Goal: Transaction & Acquisition: Purchase product/service

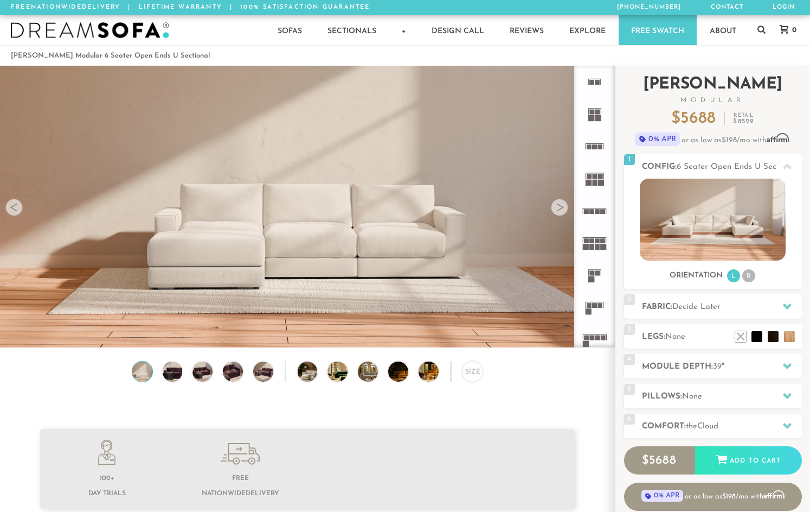
scroll to position [12018, 802]
click at [554, 210] on div at bounding box center [559, 207] width 17 height 17
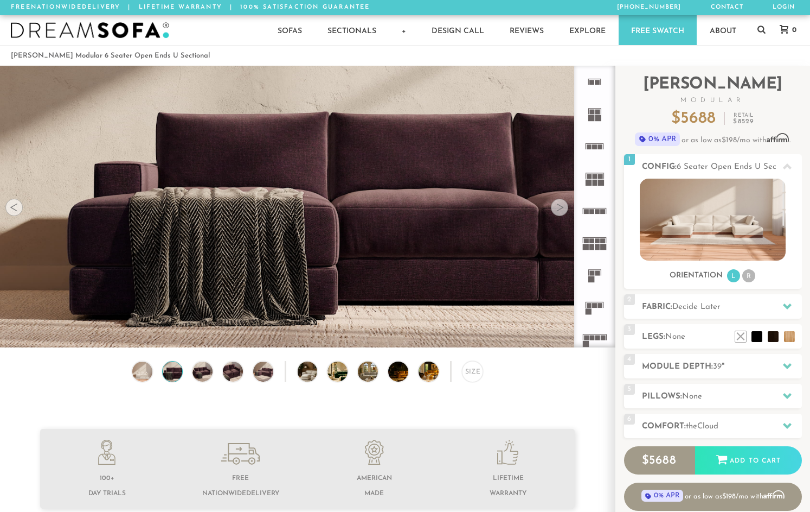
click at [554, 210] on div at bounding box center [559, 207] width 17 height 17
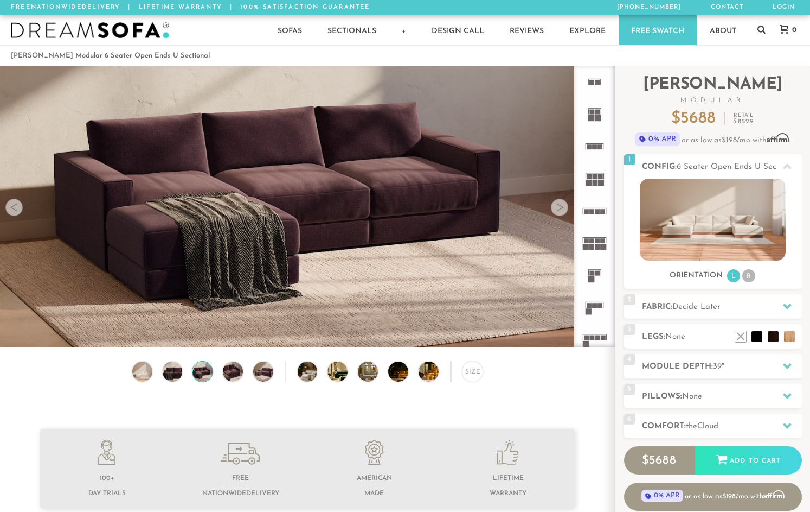
click at [555, 210] on div at bounding box center [559, 207] width 17 height 17
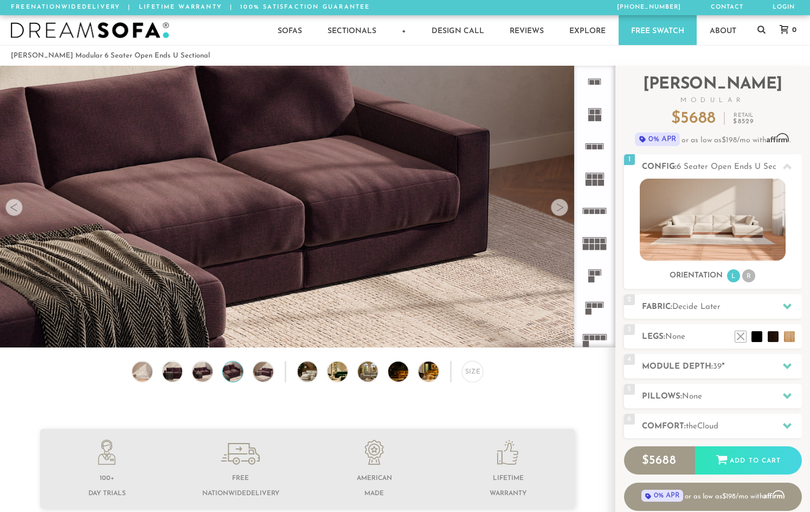
click at [555, 210] on div at bounding box center [559, 207] width 17 height 17
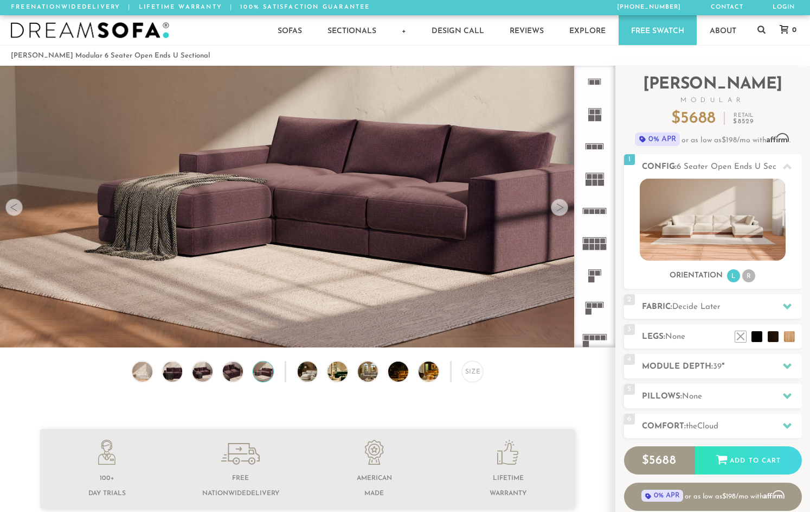
click at [555, 210] on div at bounding box center [559, 207] width 17 height 17
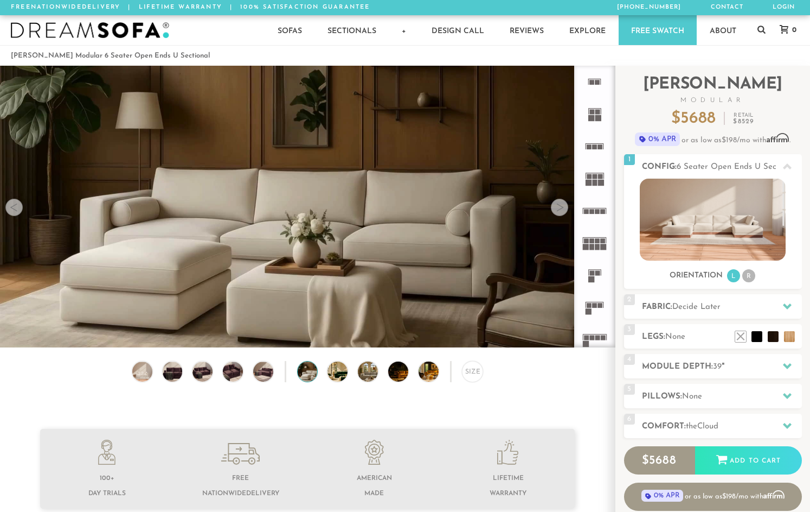
click at [555, 210] on div at bounding box center [559, 207] width 17 height 17
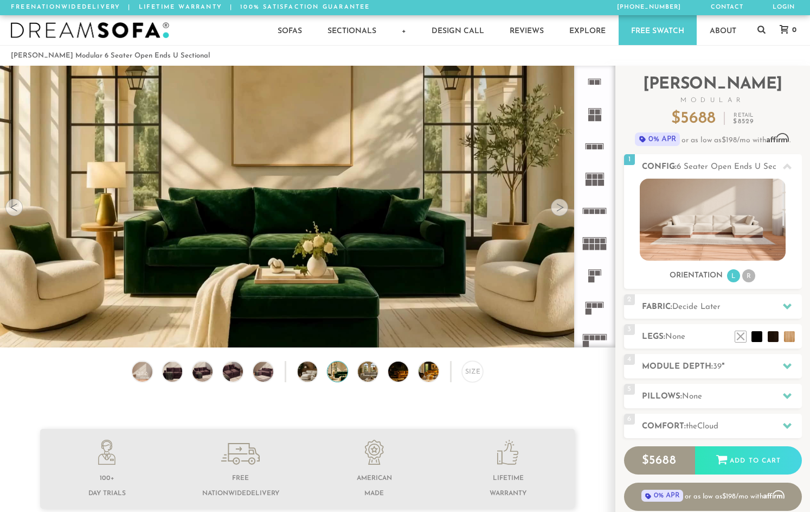
click at [555, 210] on div at bounding box center [559, 207] width 17 height 17
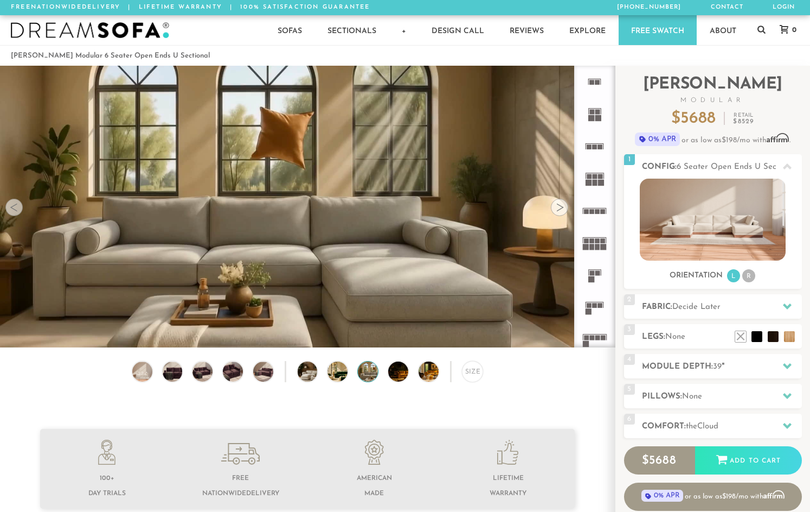
click at [555, 210] on div at bounding box center [559, 207] width 17 height 17
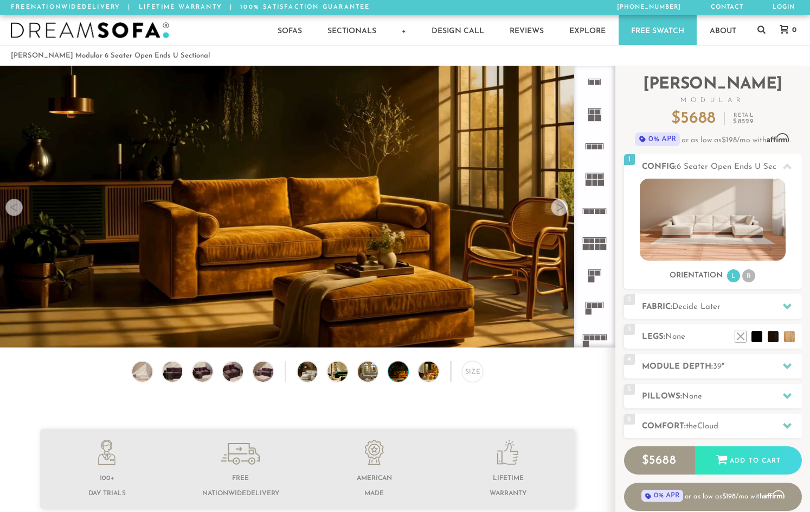
click at [555, 210] on div at bounding box center [559, 207] width 17 height 17
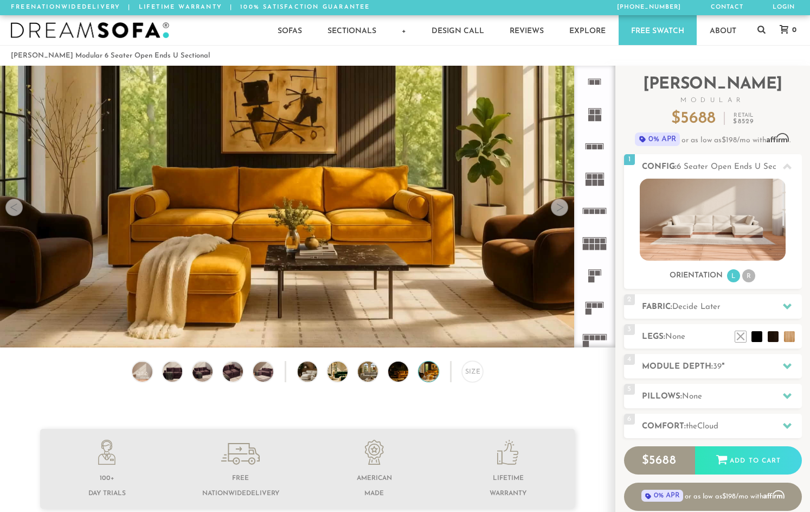
click at [555, 210] on div at bounding box center [559, 207] width 17 height 17
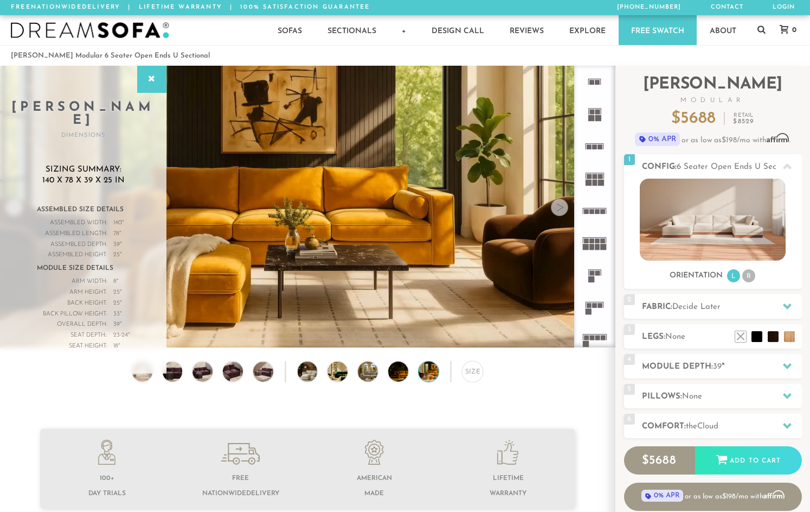
click at [555, 210] on div at bounding box center [559, 207] width 17 height 17
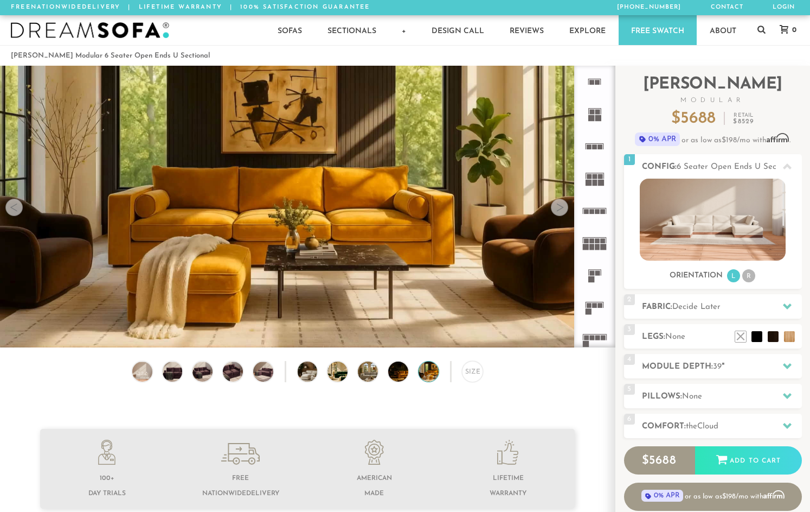
click at [555, 210] on div at bounding box center [559, 207] width 17 height 17
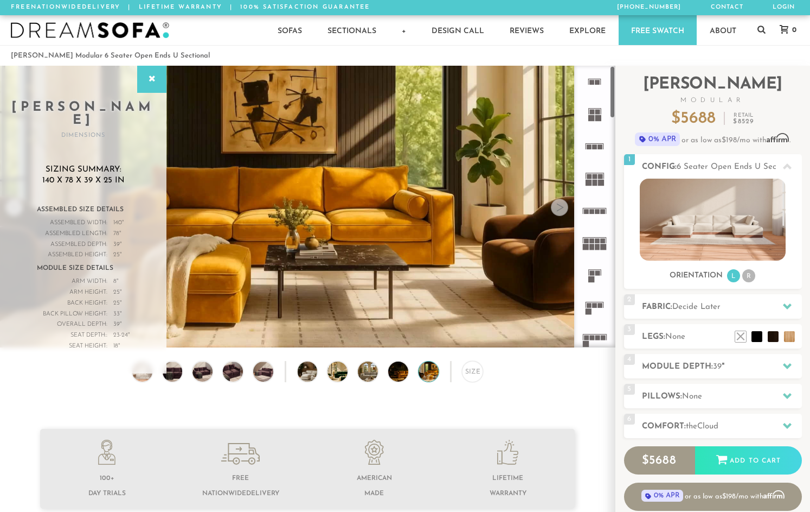
click at [561, 210] on div at bounding box center [559, 207] width 17 height 17
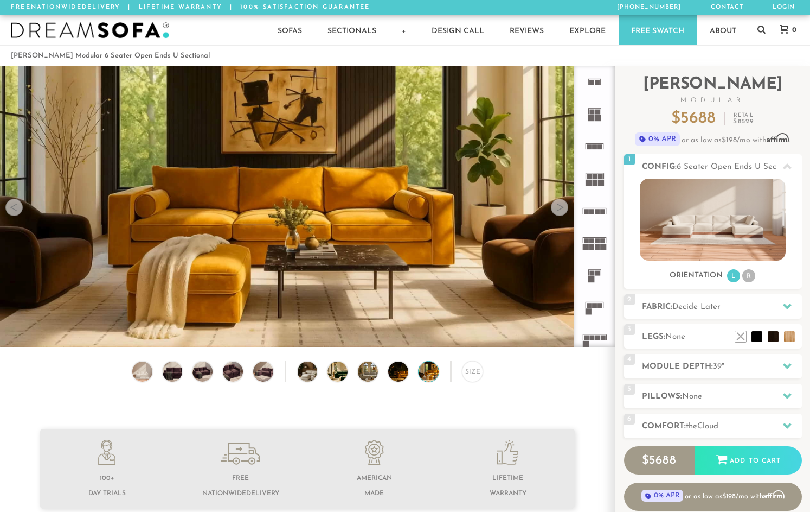
click at [561, 210] on div at bounding box center [559, 207] width 17 height 17
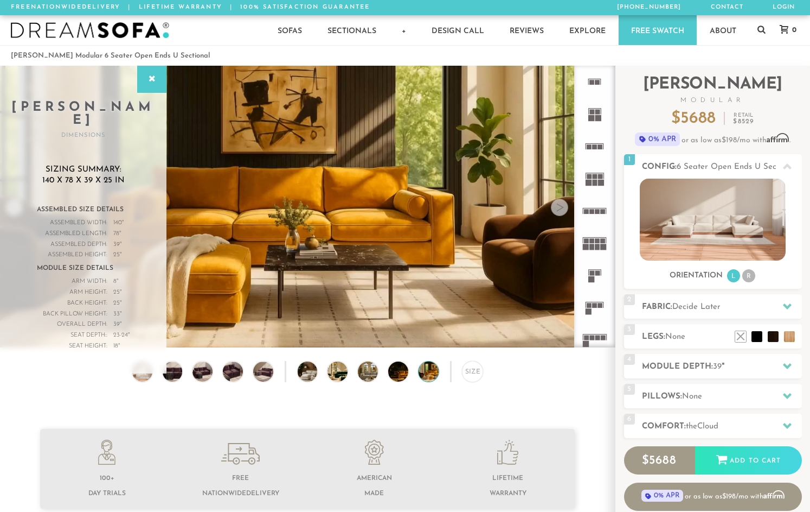
click at [561, 210] on div at bounding box center [559, 207] width 17 height 17
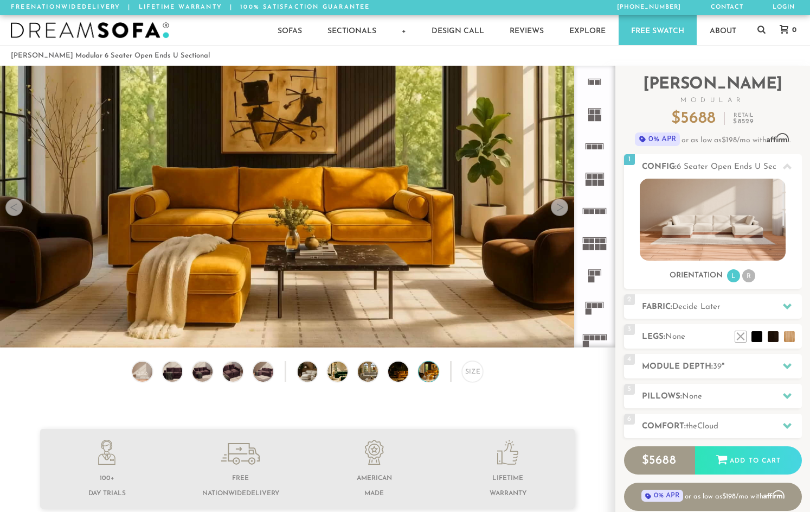
click at [561, 210] on div at bounding box center [559, 207] width 17 height 17
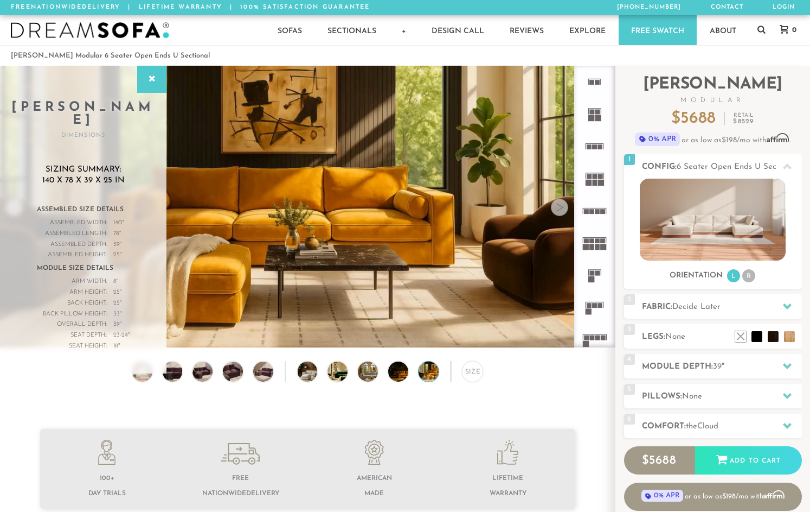
click at [561, 210] on div at bounding box center [559, 207] width 17 height 17
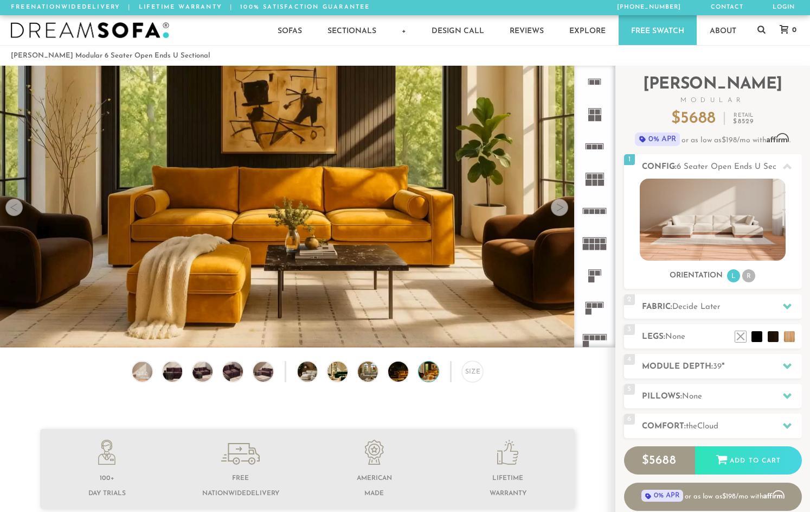
click at [561, 210] on div at bounding box center [559, 207] width 17 height 17
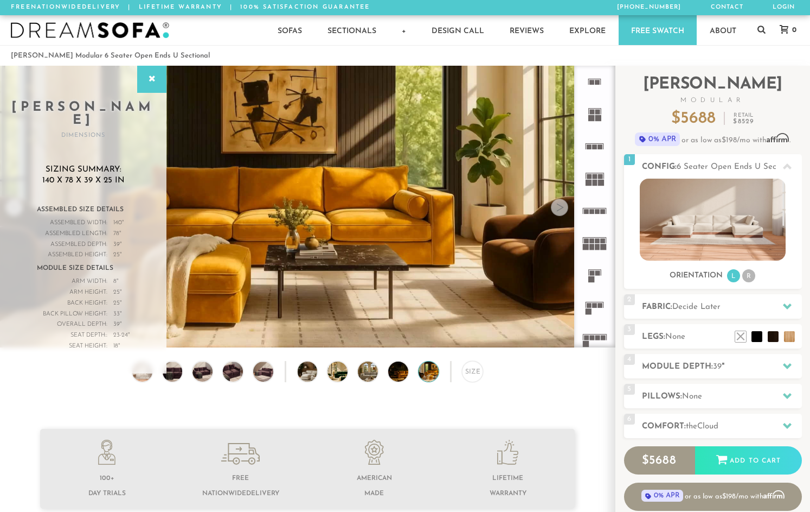
click at [561, 210] on div at bounding box center [559, 207] width 17 height 17
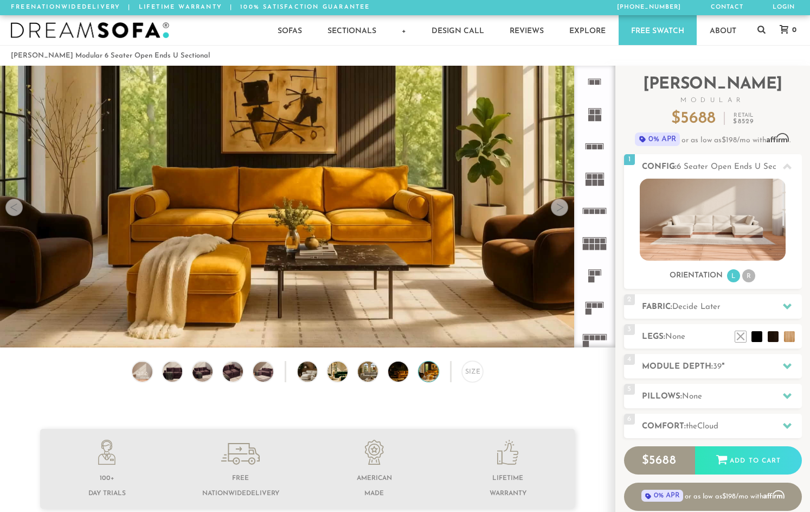
click at [561, 210] on div at bounding box center [559, 207] width 17 height 17
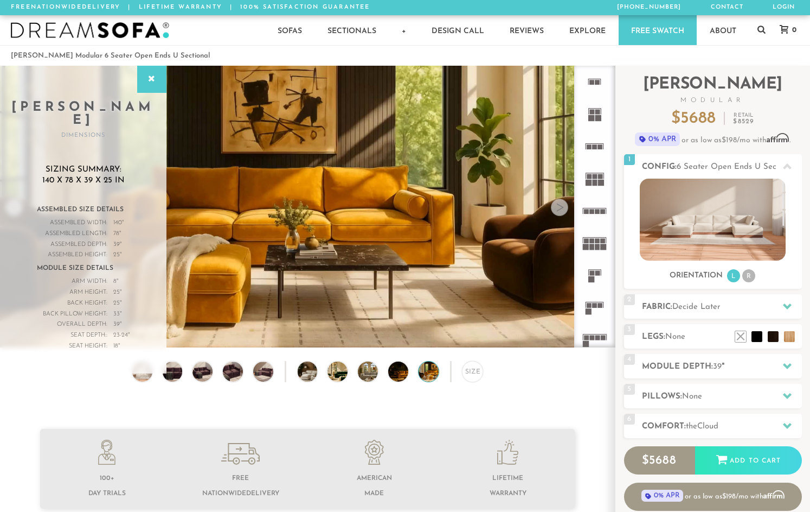
click at [561, 210] on div at bounding box center [559, 207] width 17 height 17
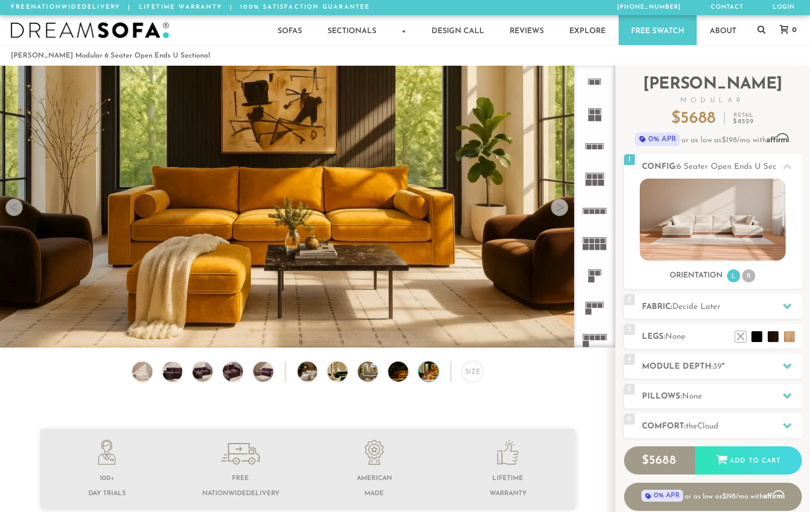
click at [9, 209] on div at bounding box center [13, 207] width 17 height 17
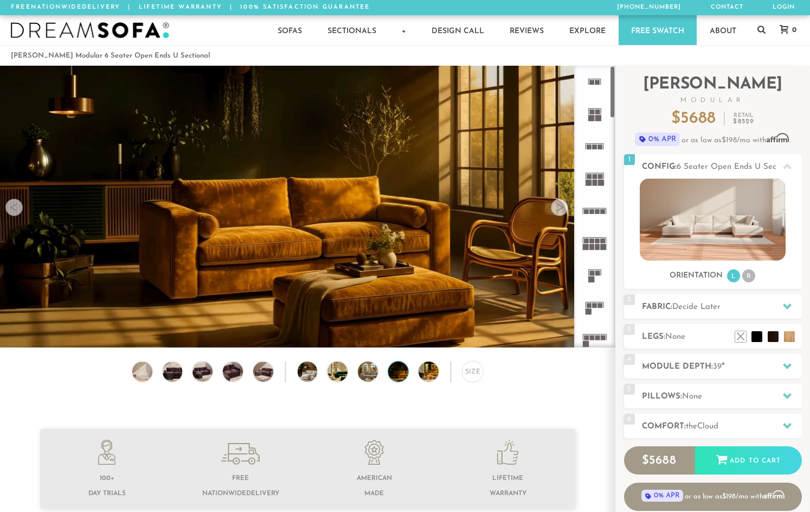
click at [12, 215] on div at bounding box center [13, 207] width 17 height 17
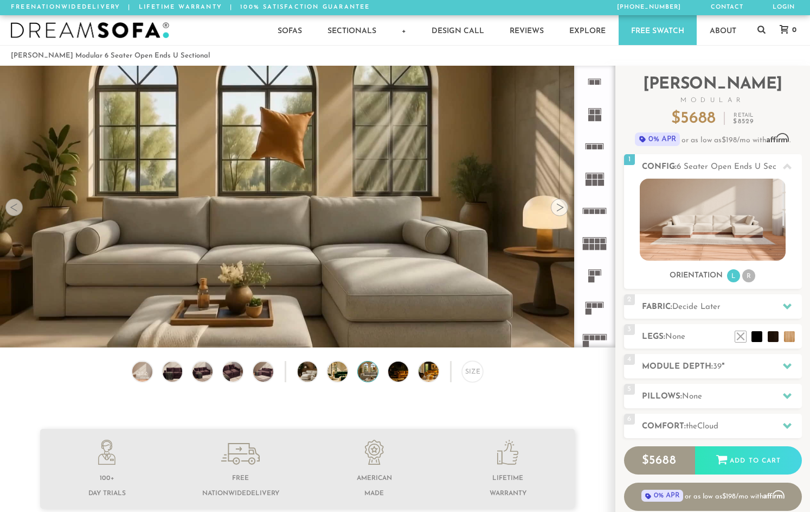
click at [12, 215] on div at bounding box center [13, 207] width 17 height 17
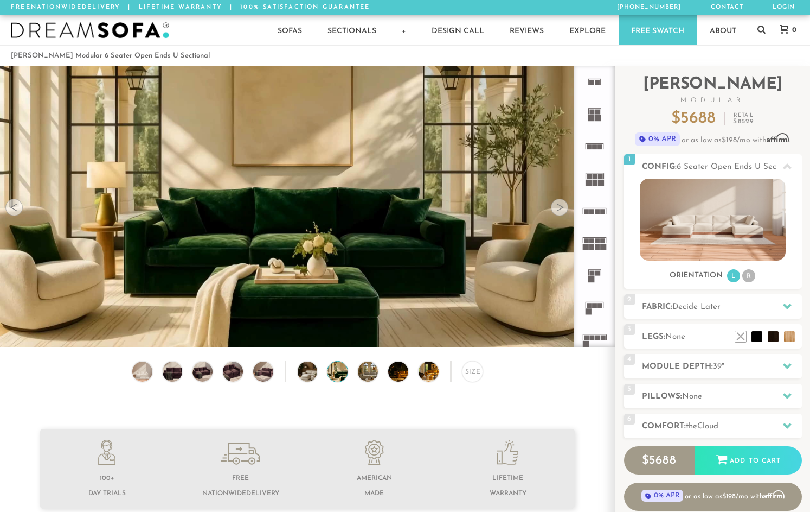
click at [12, 215] on div at bounding box center [13, 207] width 17 height 17
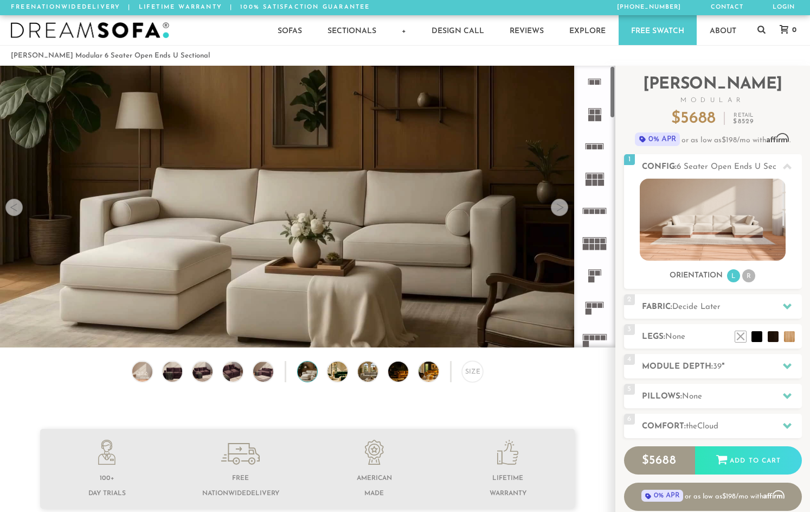
click at [594, 249] on icon at bounding box center [595, 243] width 32 height 32
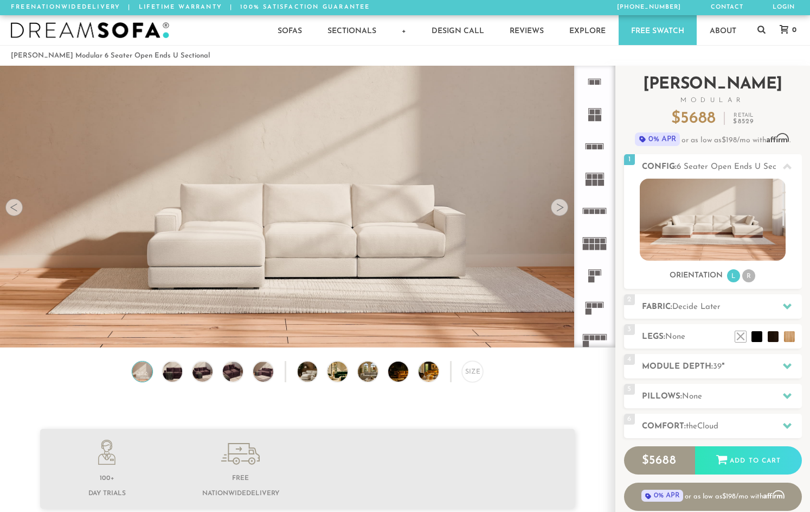
scroll to position [9, 9]
click at [750, 278] on li "R" at bounding box center [749, 275] width 13 height 13
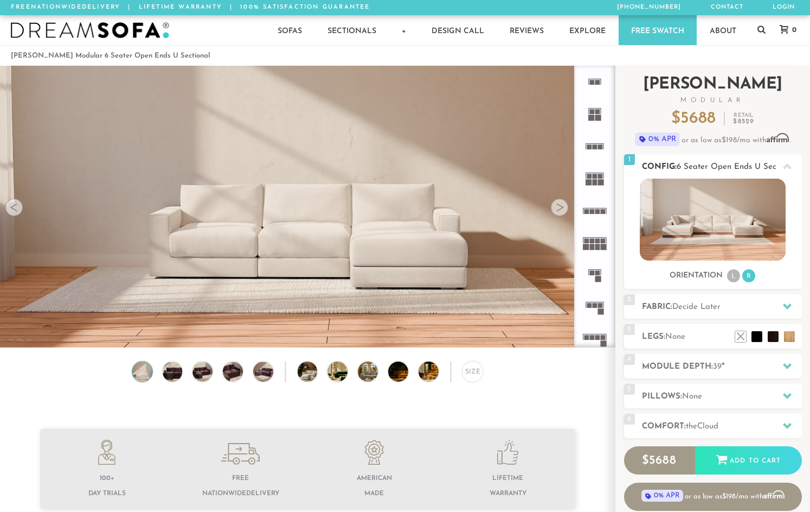
click at [732, 280] on li "L" at bounding box center [733, 275] width 13 height 13
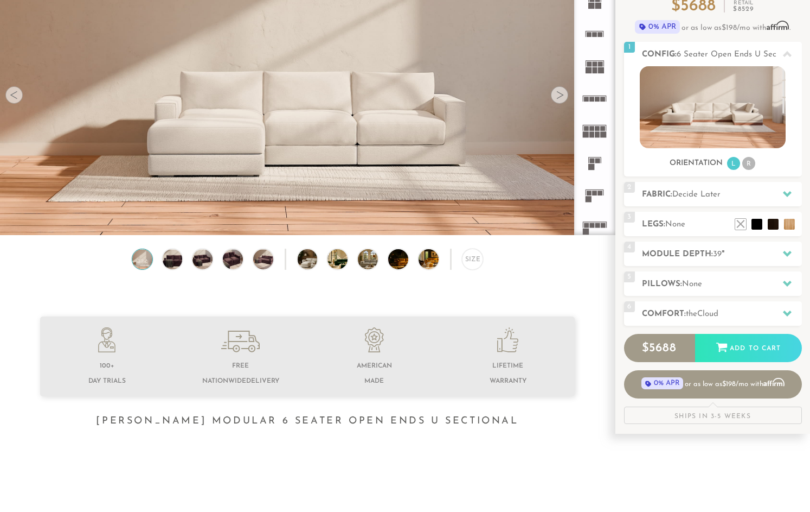
scroll to position [138, 0]
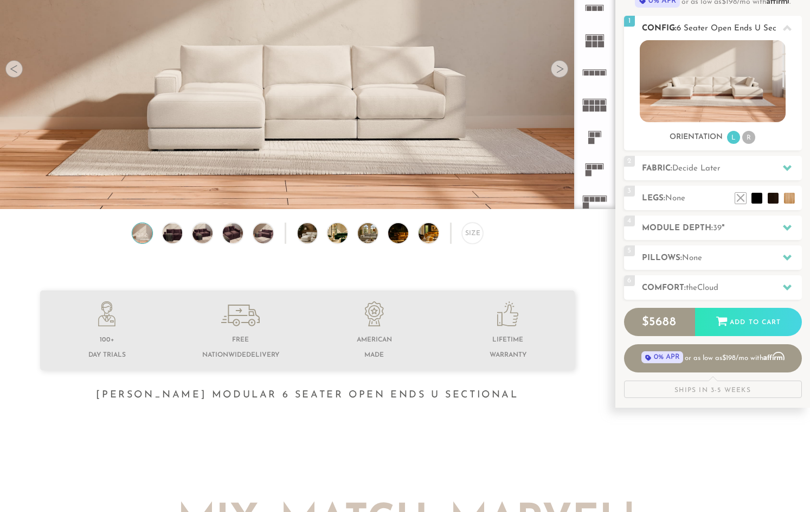
click at [751, 86] on img at bounding box center [713, 81] width 146 height 82
click at [751, 136] on li "R" at bounding box center [749, 137] width 13 height 13
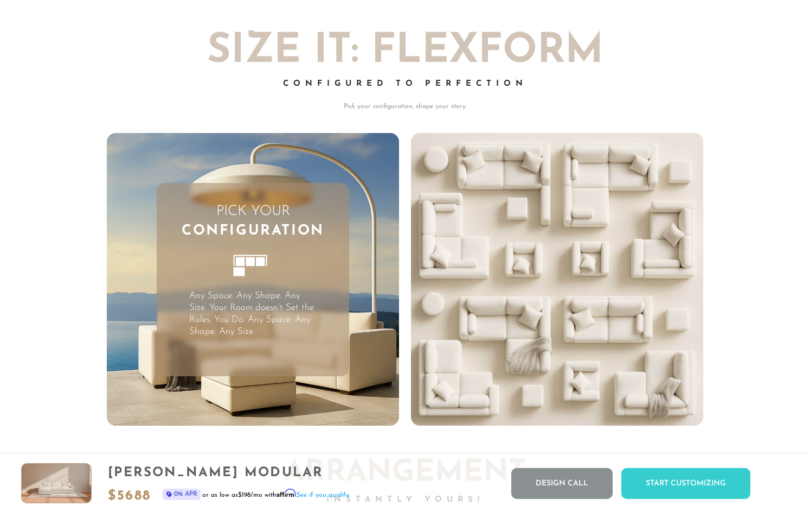
scroll to position [2537, 0]
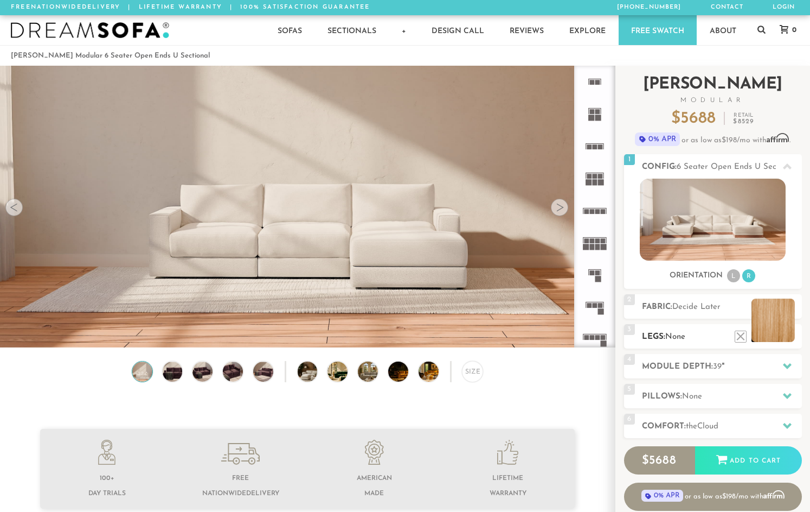
click at [789, 337] on li at bounding box center [773, 319] width 43 height 43
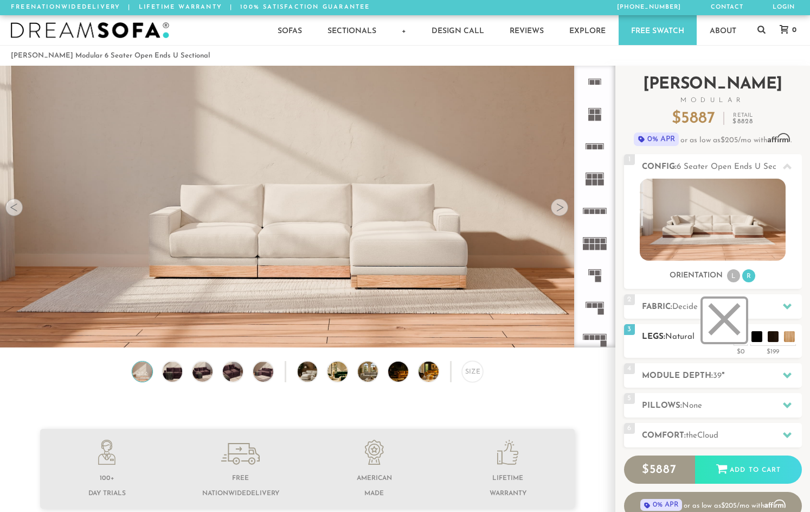
click at [740, 338] on li at bounding box center [724, 319] width 43 height 43
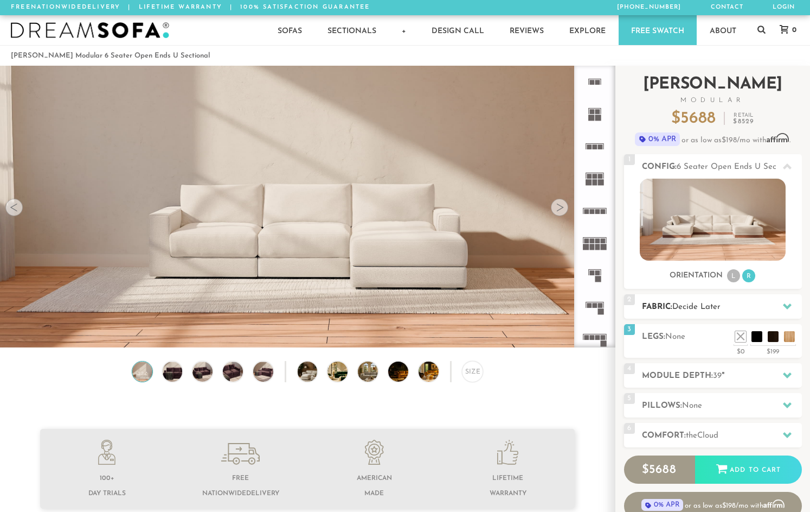
click at [778, 306] on div at bounding box center [787, 306] width 23 height 22
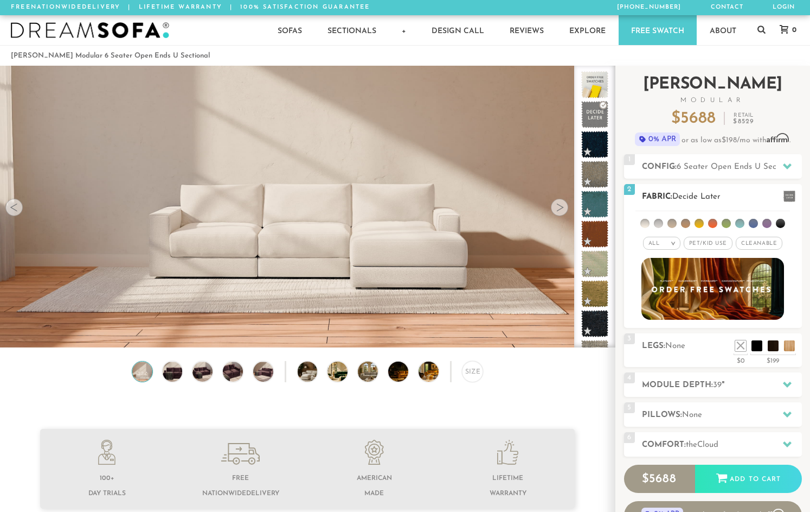
click at [672, 225] on li at bounding box center [672, 223] width 9 height 9
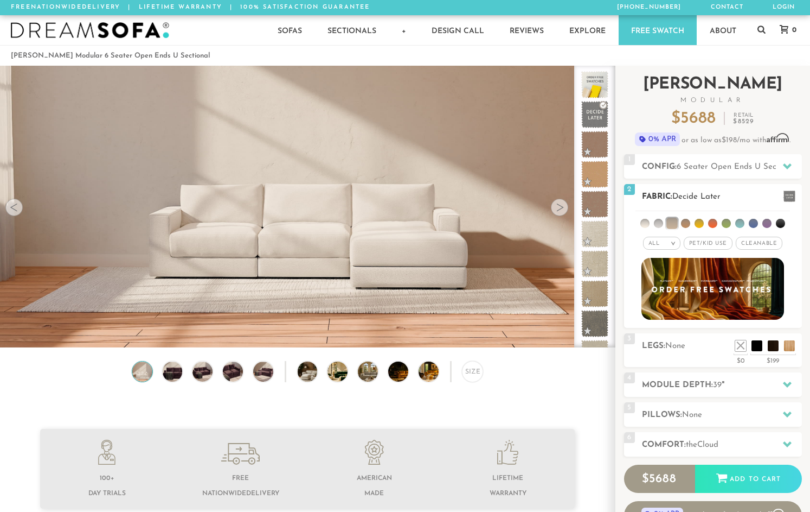
click at [657, 225] on li at bounding box center [658, 223] width 9 height 9
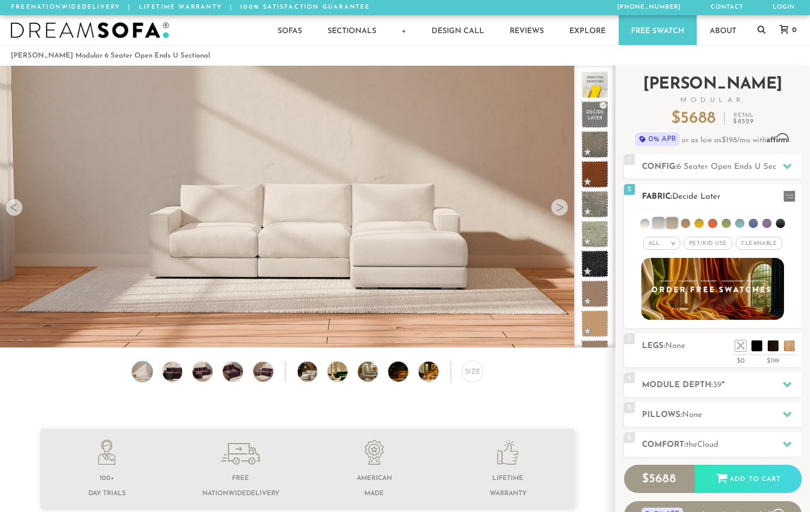
click at [641, 225] on ul at bounding box center [713, 221] width 155 height 20
click at [645, 225] on li at bounding box center [645, 223] width 9 height 9
click at [675, 222] on li at bounding box center [672, 223] width 11 height 11
click at [659, 225] on li at bounding box center [658, 223] width 11 height 11
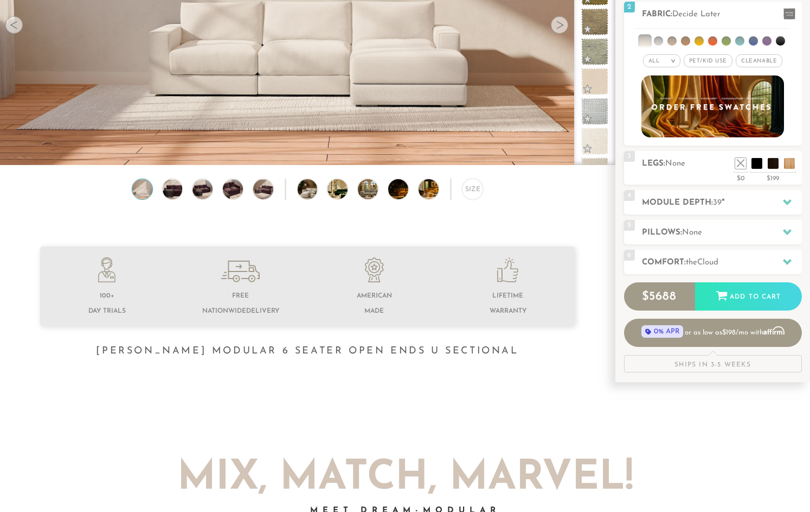
scroll to position [195, 0]
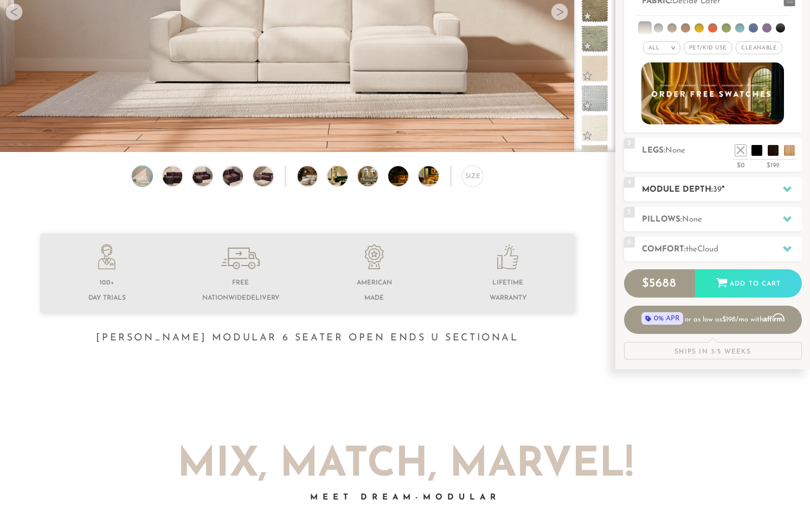
click at [780, 191] on div at bounding box center [787, 189] width 23 height 22
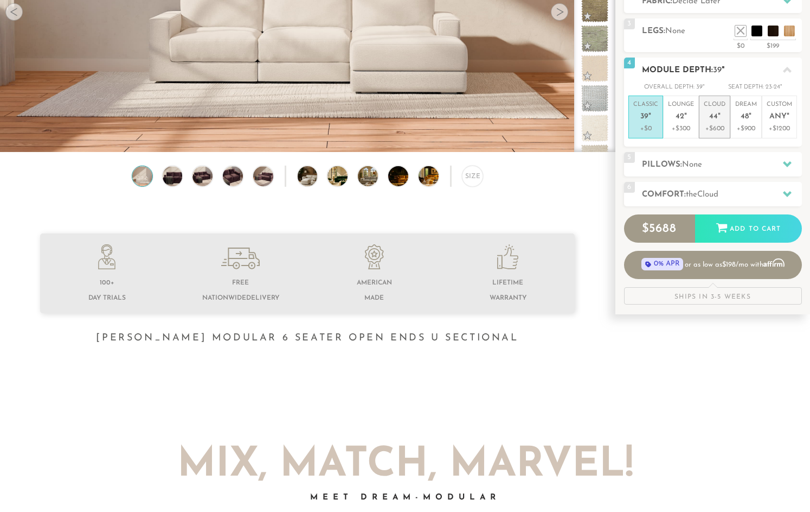
click at [723, 125] on p "+$600" at bounding box center [715, 129] width 22 height 10
click at [693, 126] on p "+$300" at bounding box center [681, 129] width 26 height 10
click at [788, 195] on icon at bounding box center [787, 193] width 9 height 9
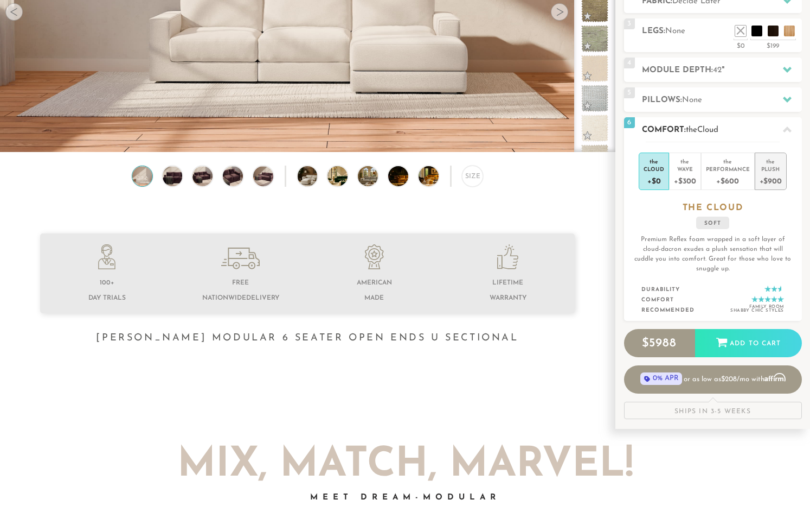
click at [765, 180] on div "+$900" at bounding box center [771, 180] width 22 height 16
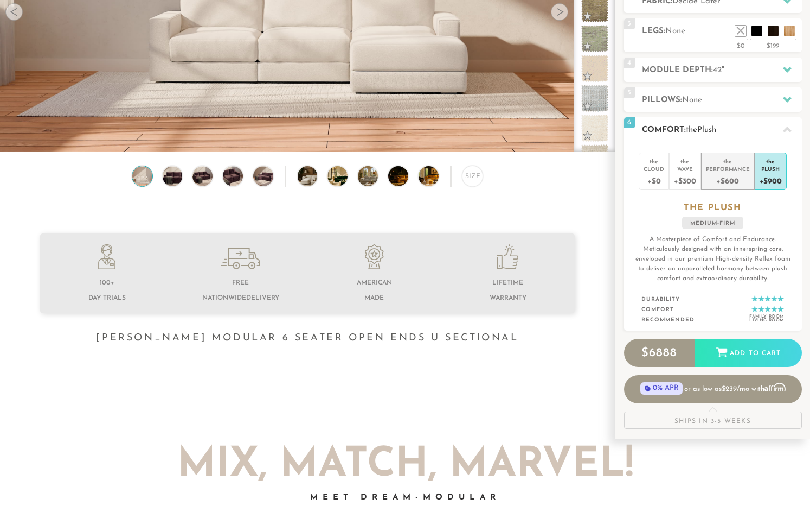
click at [725, 177] on div "+$600" at bounding box center [728, 180] width 44 height 16
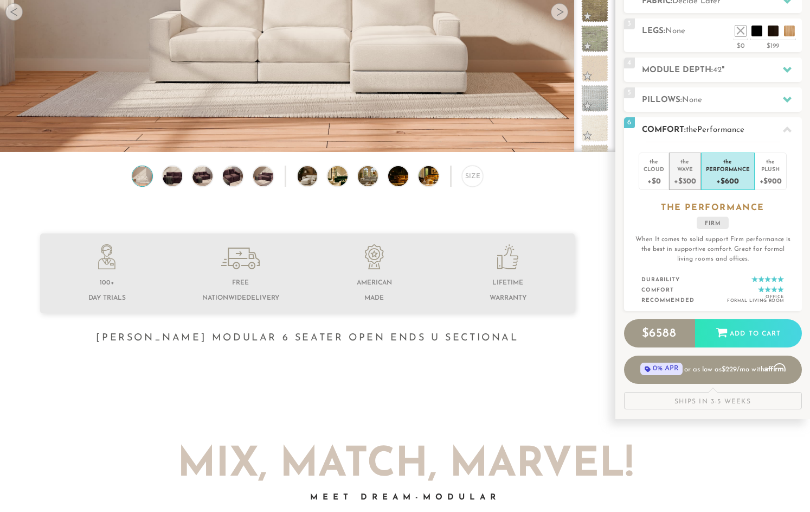
click at [686, 176] on div "+$300" at bounding box center [685, 180] width 22 height 16
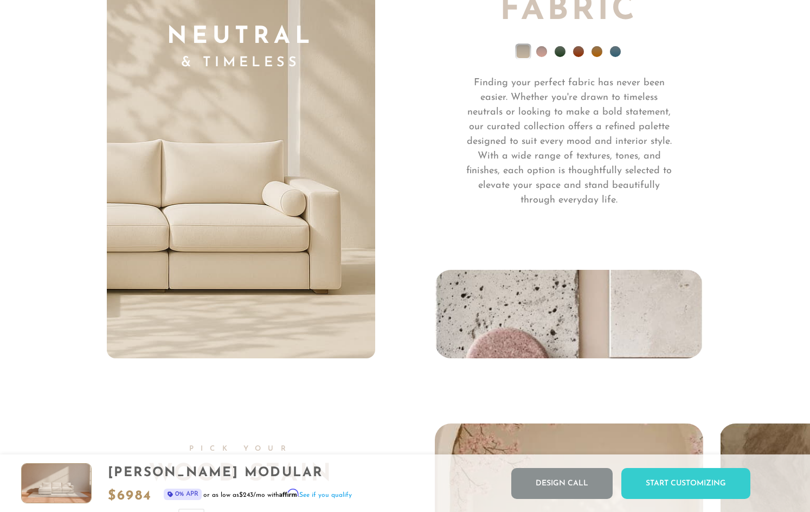
scroll to position [7647, 0]
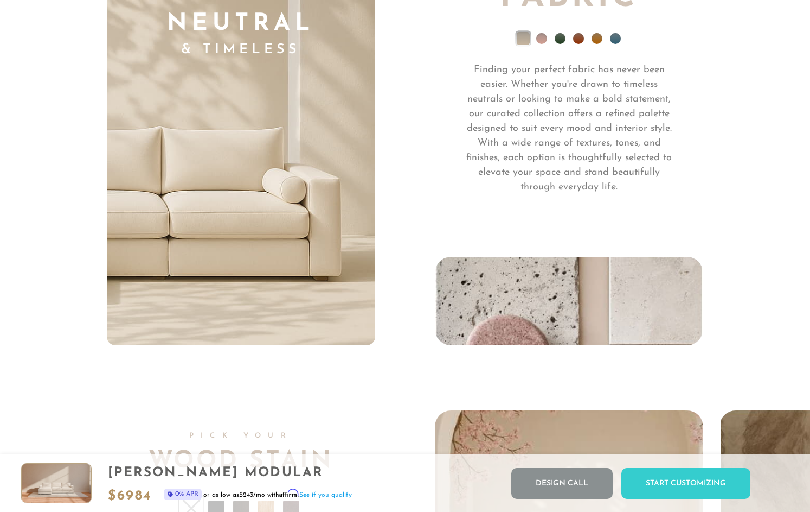
click at [544, 44] on li at bounding box center [541, 38] width 11 height 11
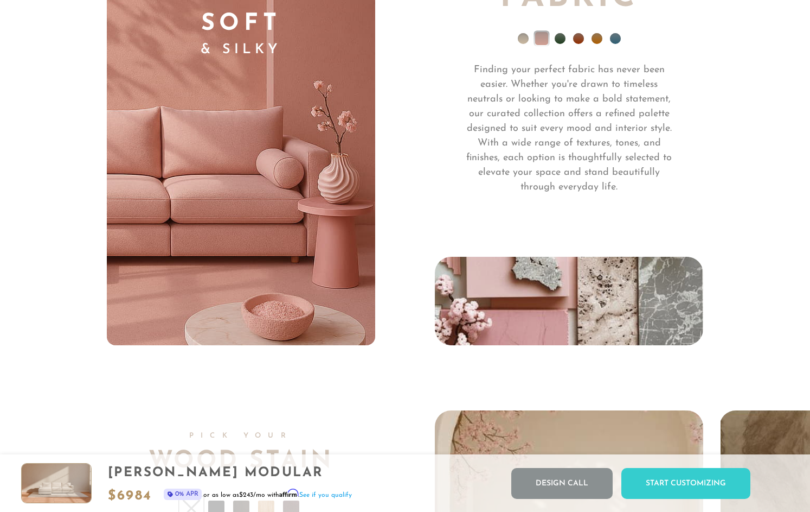
click at [567, 46] on ul at bounding box center [569, 41] width 268 height 43
click at [565, 44] on ul at bounding box center [569, 41] width 268 height 43
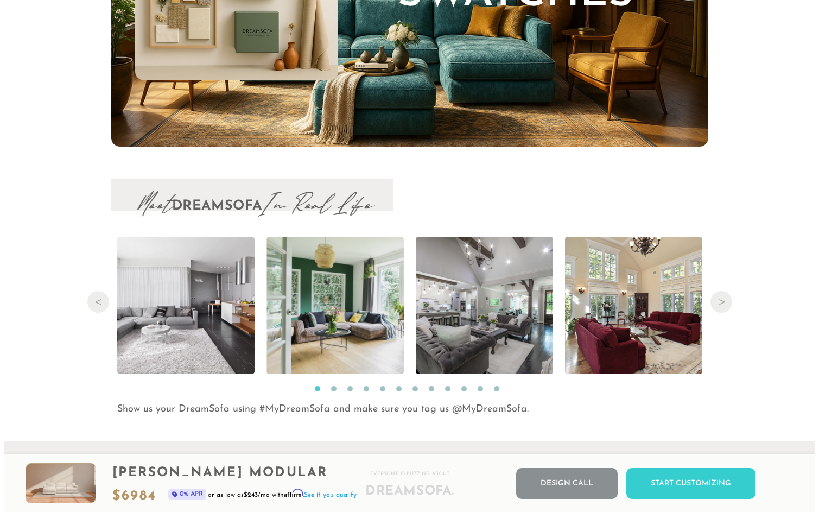
scroll to position [11114, 0]
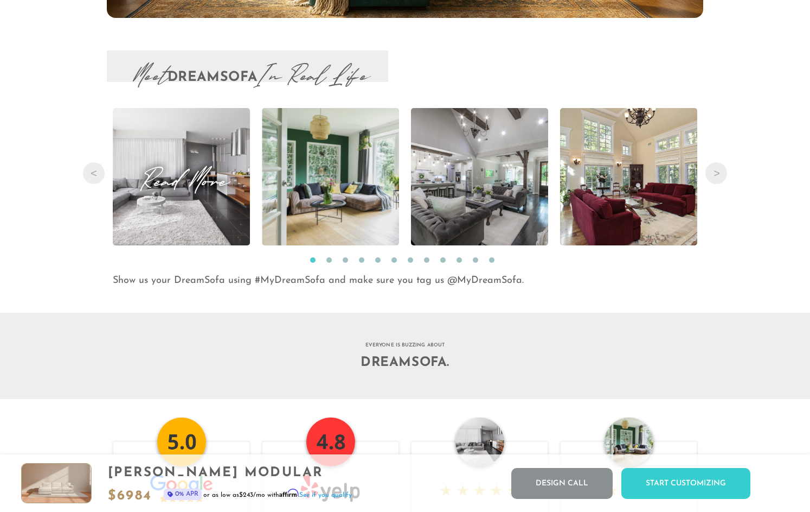
click at [207, 176] on span "Read More" at bounding box center [181, 176] width 137 height 15
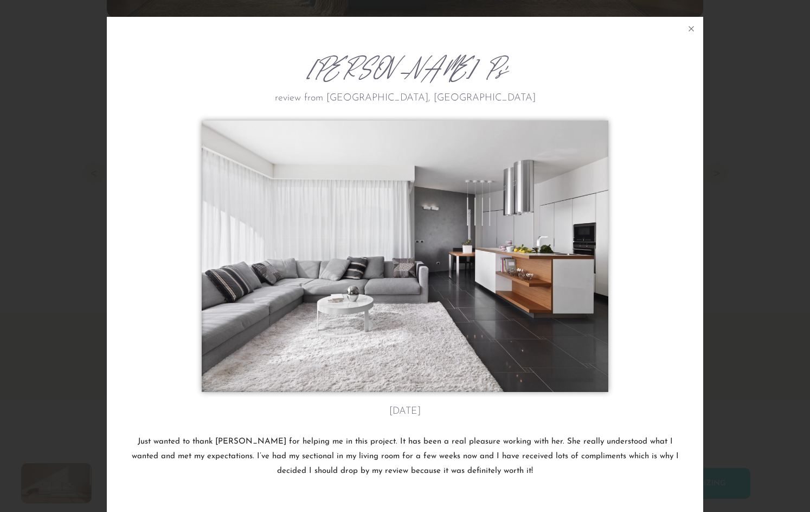
scroll to position [12122, 810]
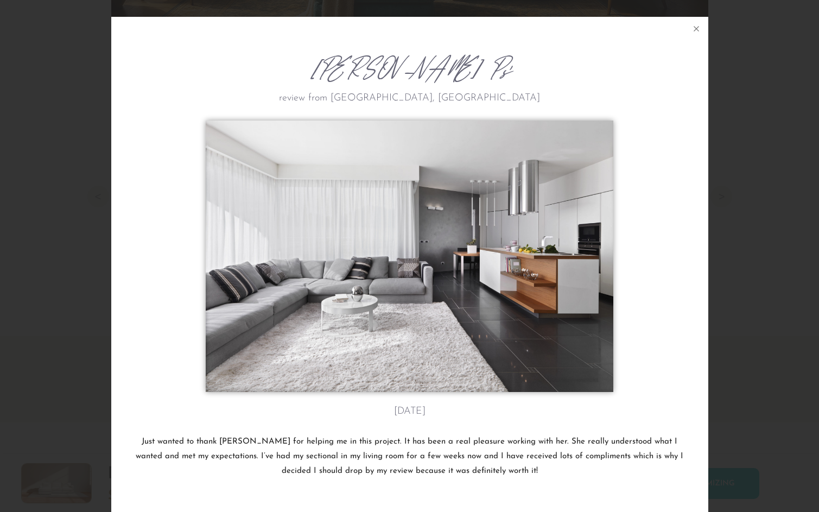
click at [669, 152] on div at bounding box center [409, 258] width 549 height 277
click at [692, 24] on icon at bounding box center [695, 28] width 13 height 13
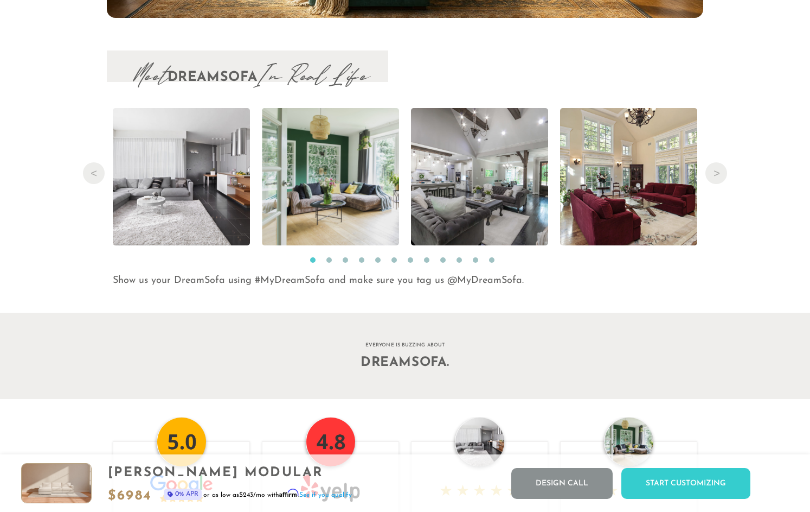
scroll to position [9, 9]
click at [329, 263] on button "2" at bounding box center [329, 259] width 5 height 5
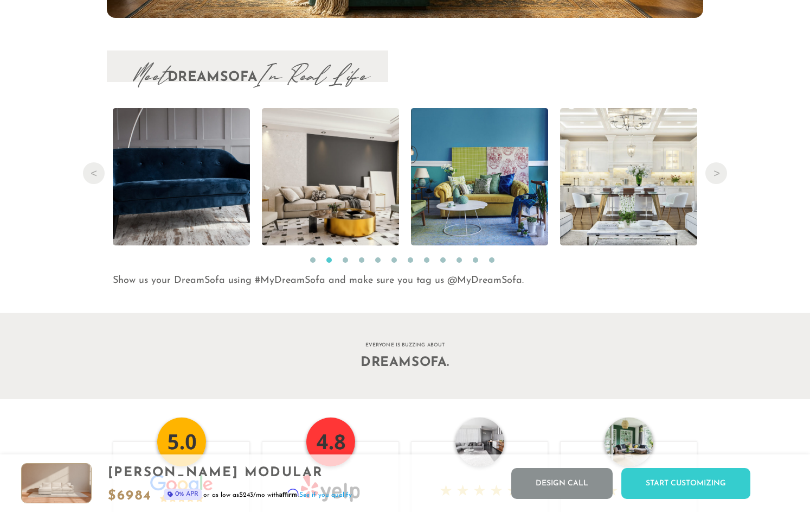
click at [347, 263] on button "3" at bounding box center [345, 259] width 5 height 5
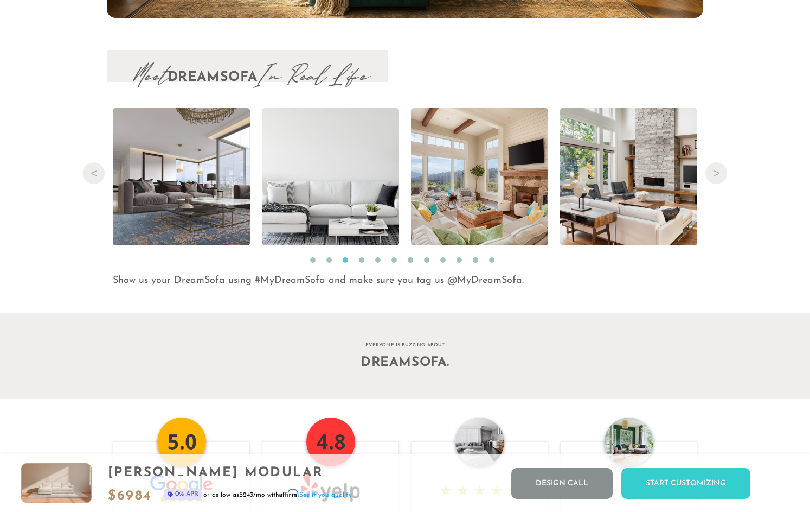
click at [360, 263] on button "4" at bounding box center [361, 259] width 5 height 5
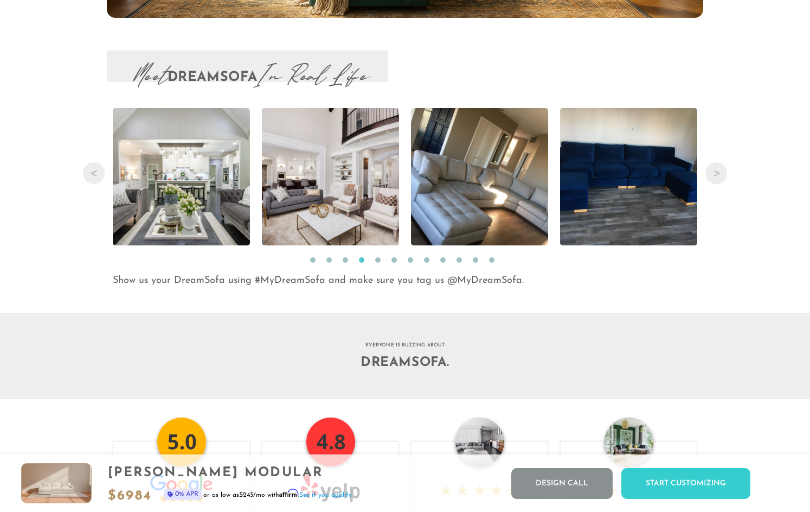
click at [348, 263] on button "3" at bounding box center [345, 259] width 5 height 5
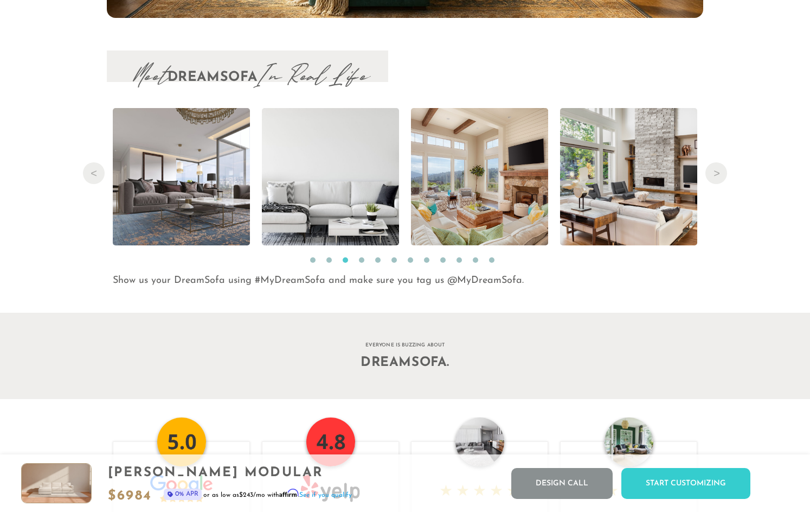
click at [379, 263] on button "5" at bounding box center [377, 259] width 5 height 5
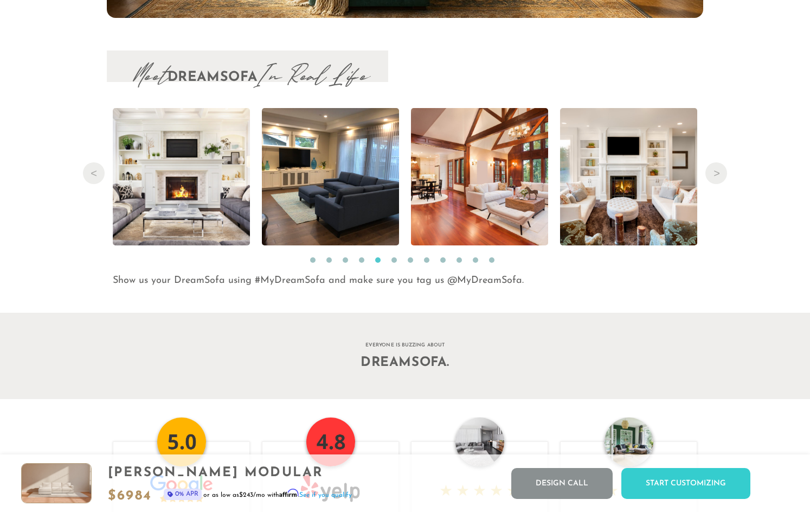
click at [398, 263] on li "6" at bounding box center [397, 262] width 11 height 11
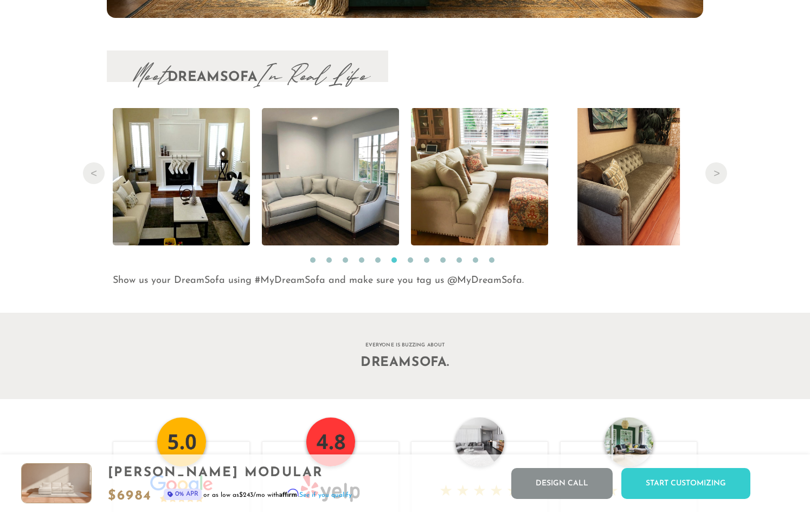
click at [412, 261] on button "7" at bounding box center [410, 259] width 5 height 5
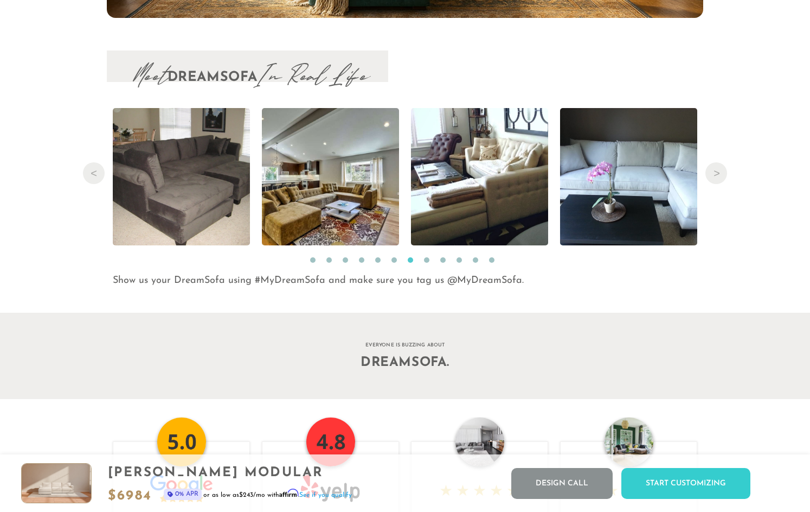
click at [428, 261] on button "8" at bounding box center [426, 259] width 5 height 5
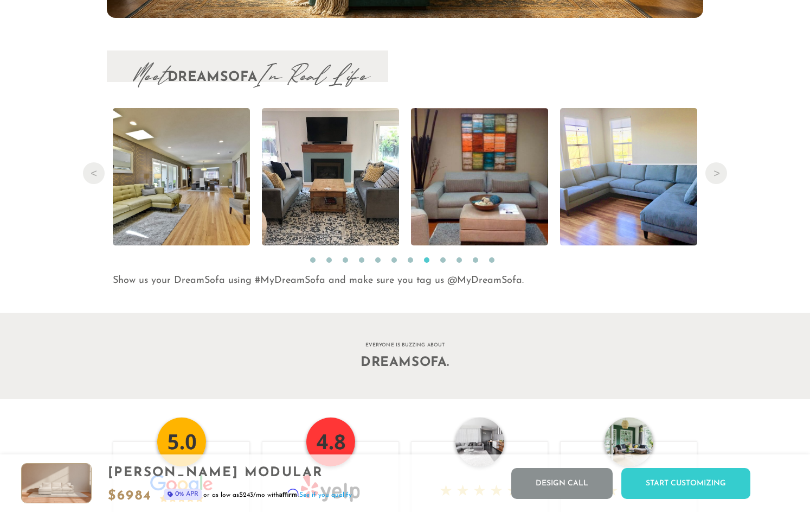
click at [444, 263] on button "9" at bounding box center [442, 259] width 5 height 5
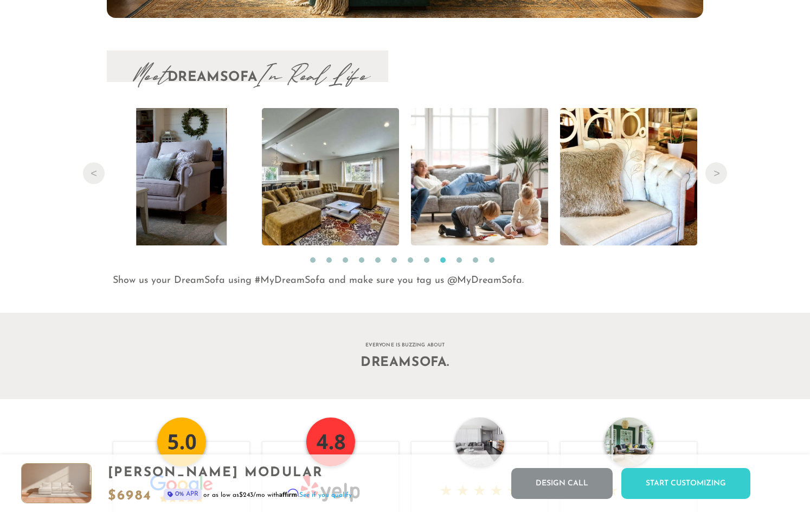
click at [460, 262] on button "10" at bounding box center [459, 259] width 5 height 5
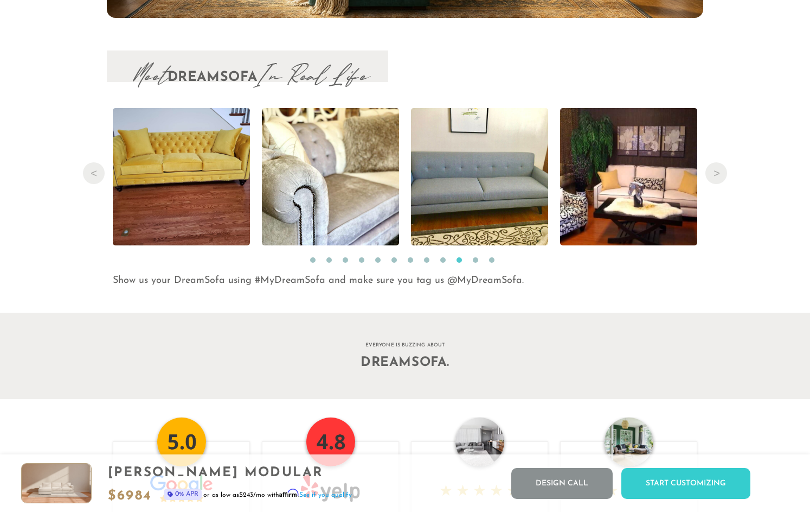
click at [477, 263] on button "11" at bounding box center [475, 259] width 5 height 5
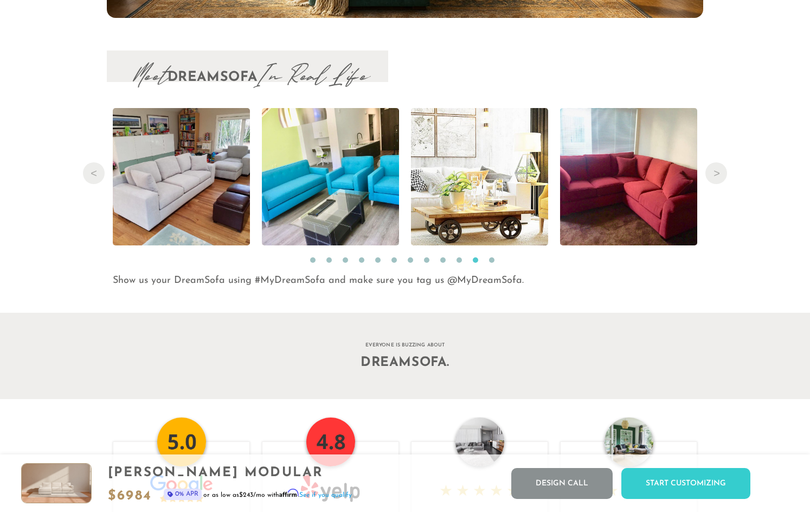
click at [493, 263] on button "12" at bounding box center [491, 259] width 5 height 5
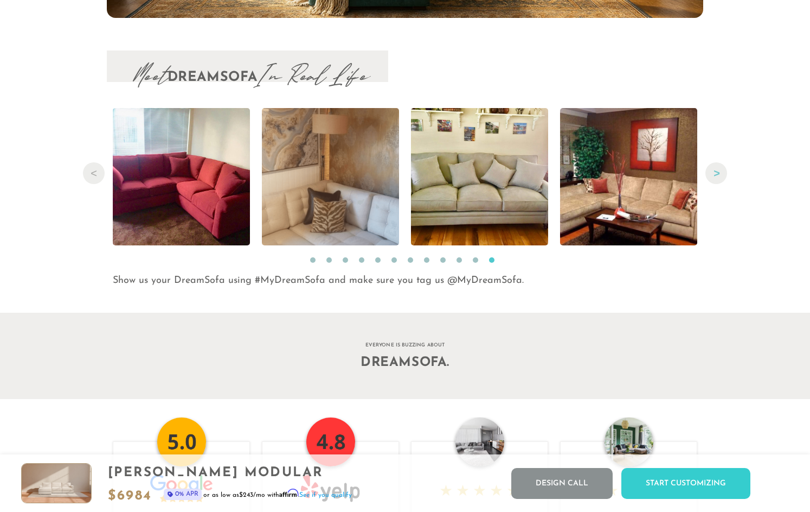
click at [720, 175] on button "Next" at bounding box center [717, 173] width 22 height 22
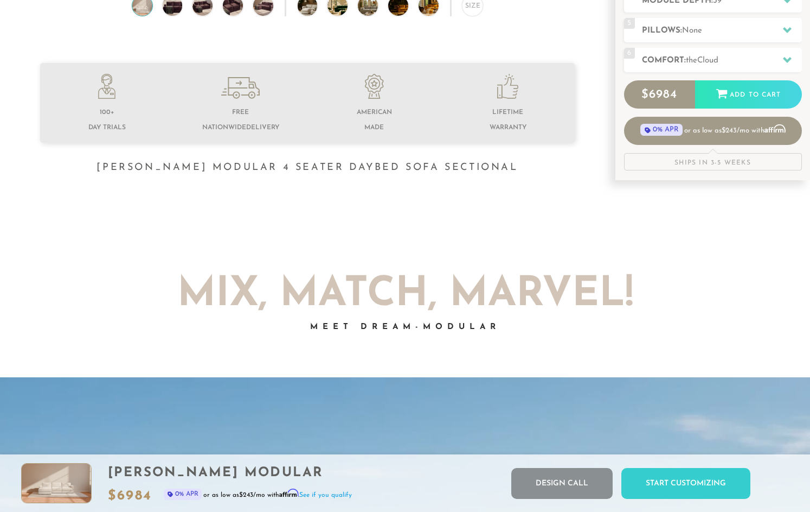
scroll to position [0, 0]
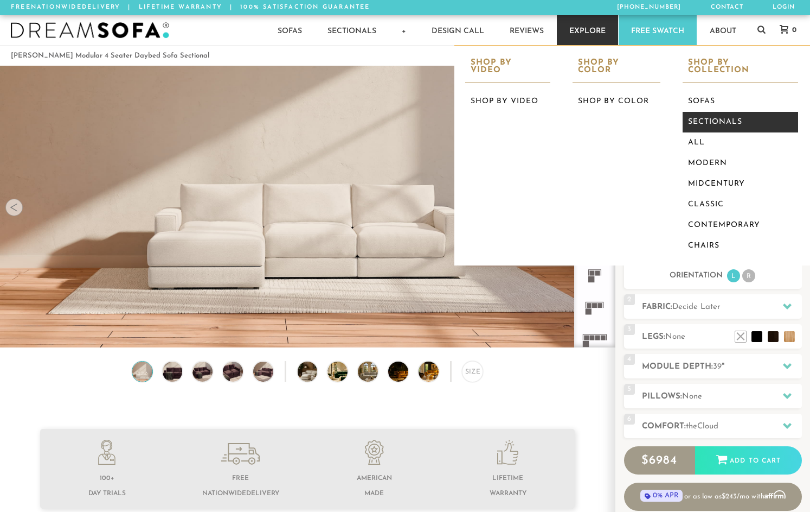
click at [708, 121] on link "Sectionals" at bounding box center [741, 122] width 116 height 21
